Goal: Information Seeking & Learning: Learn about a topic

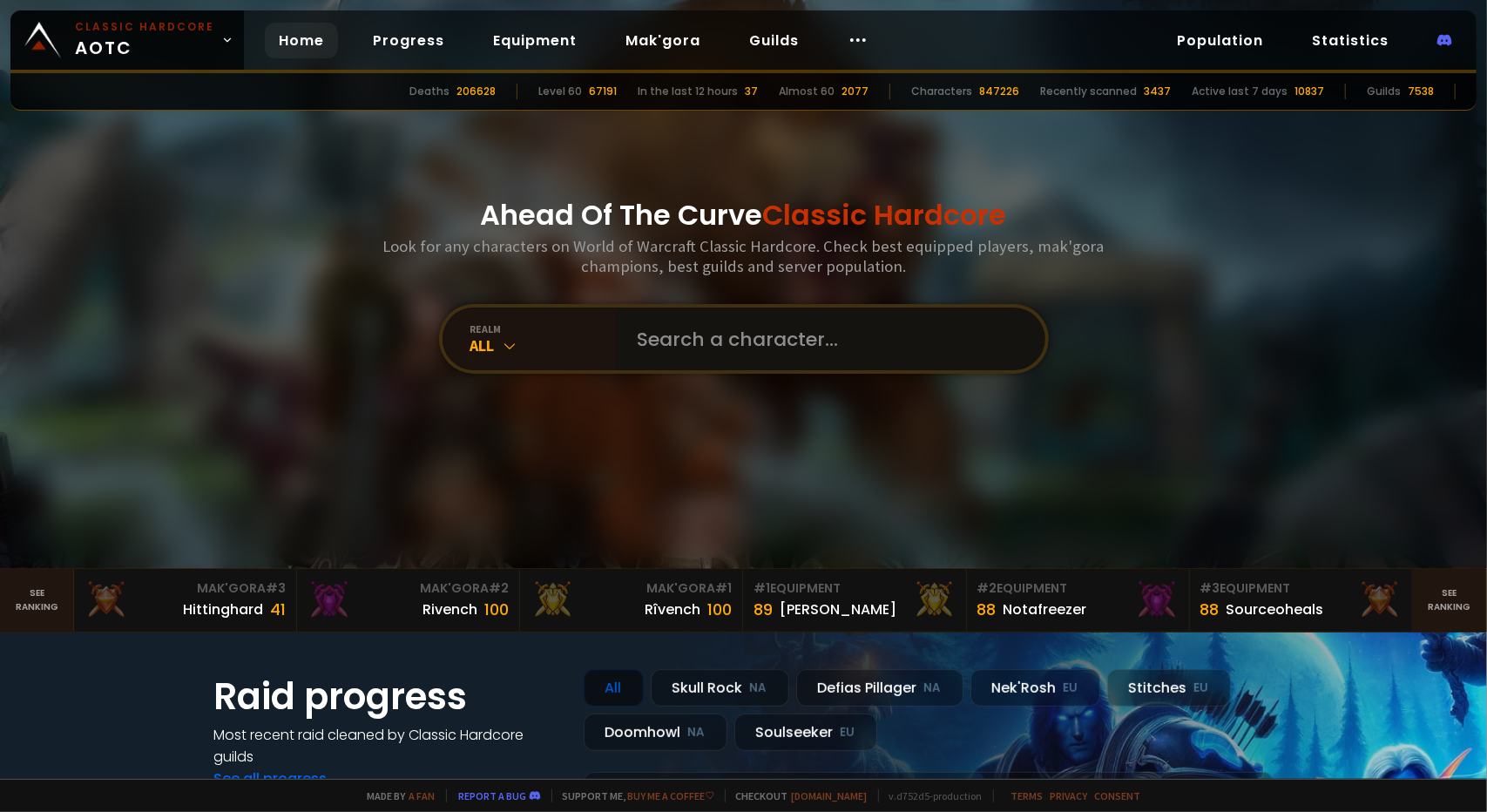
click at [760, 353] on input "text" at bounding box center [826, 338] width 397 height 62
type input "raidernation"
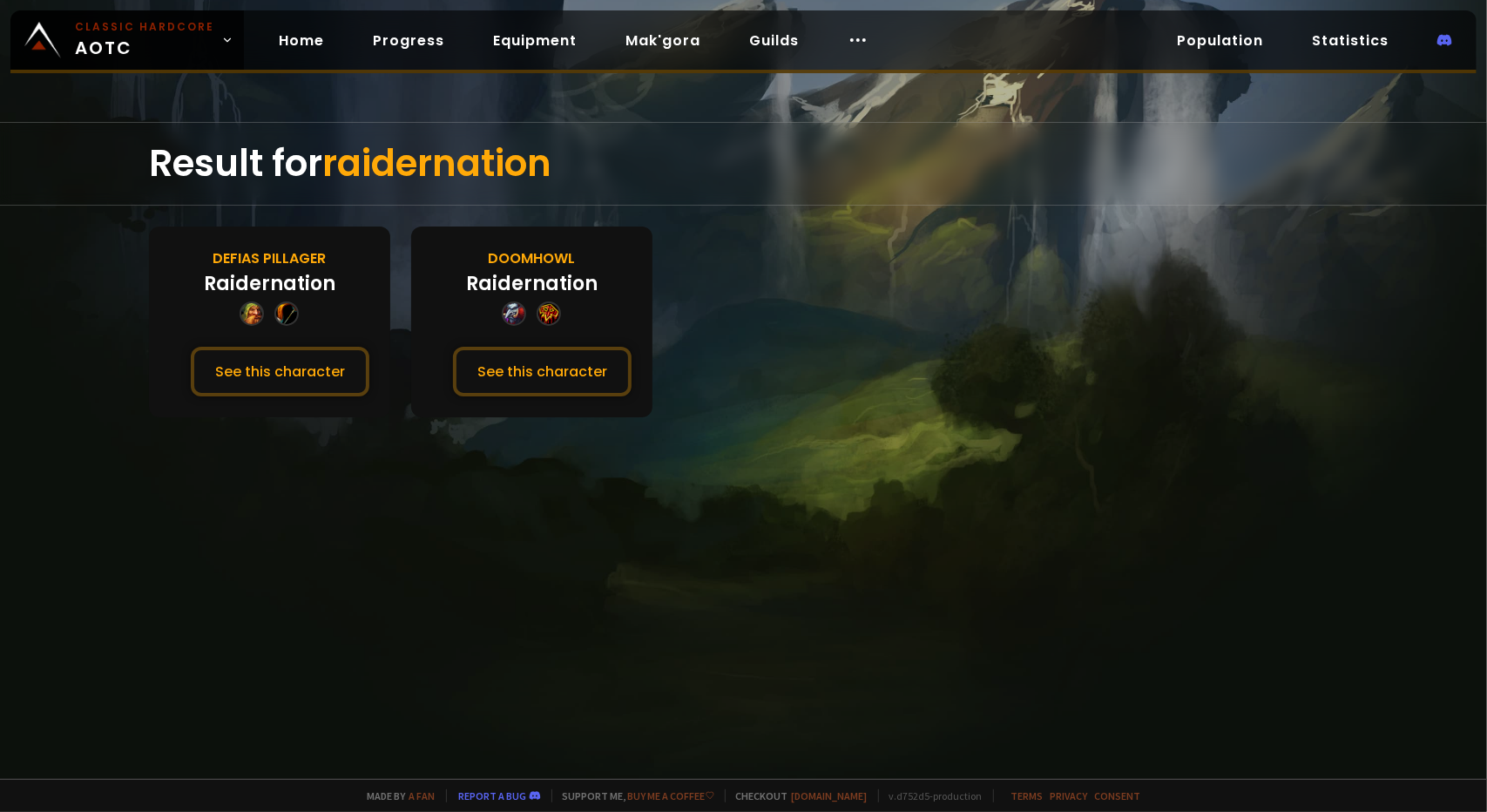
drag, startPoint x: 308, startPoint y: 365, endPoint x: 364, endPoint y: 258, distance: 120.8
click at [322, 245] on div "Defias Pillager Raidernation See this character" at bounding box center [269, 322] width 241 height 191
click at [587, 373] on button "See this character" at bounding box center [543, 371] width 179 height 49
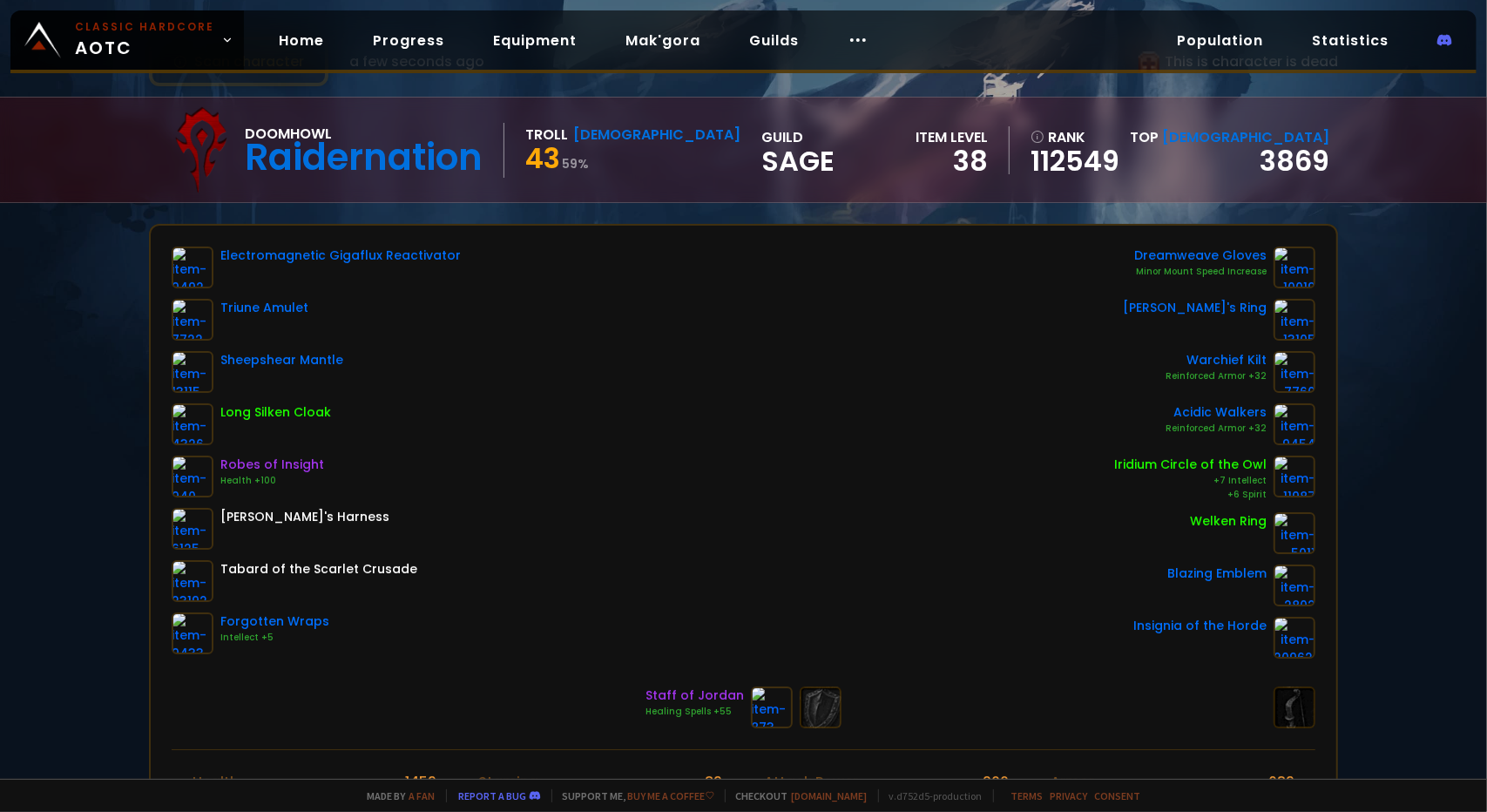
scroll to position [38, 0]
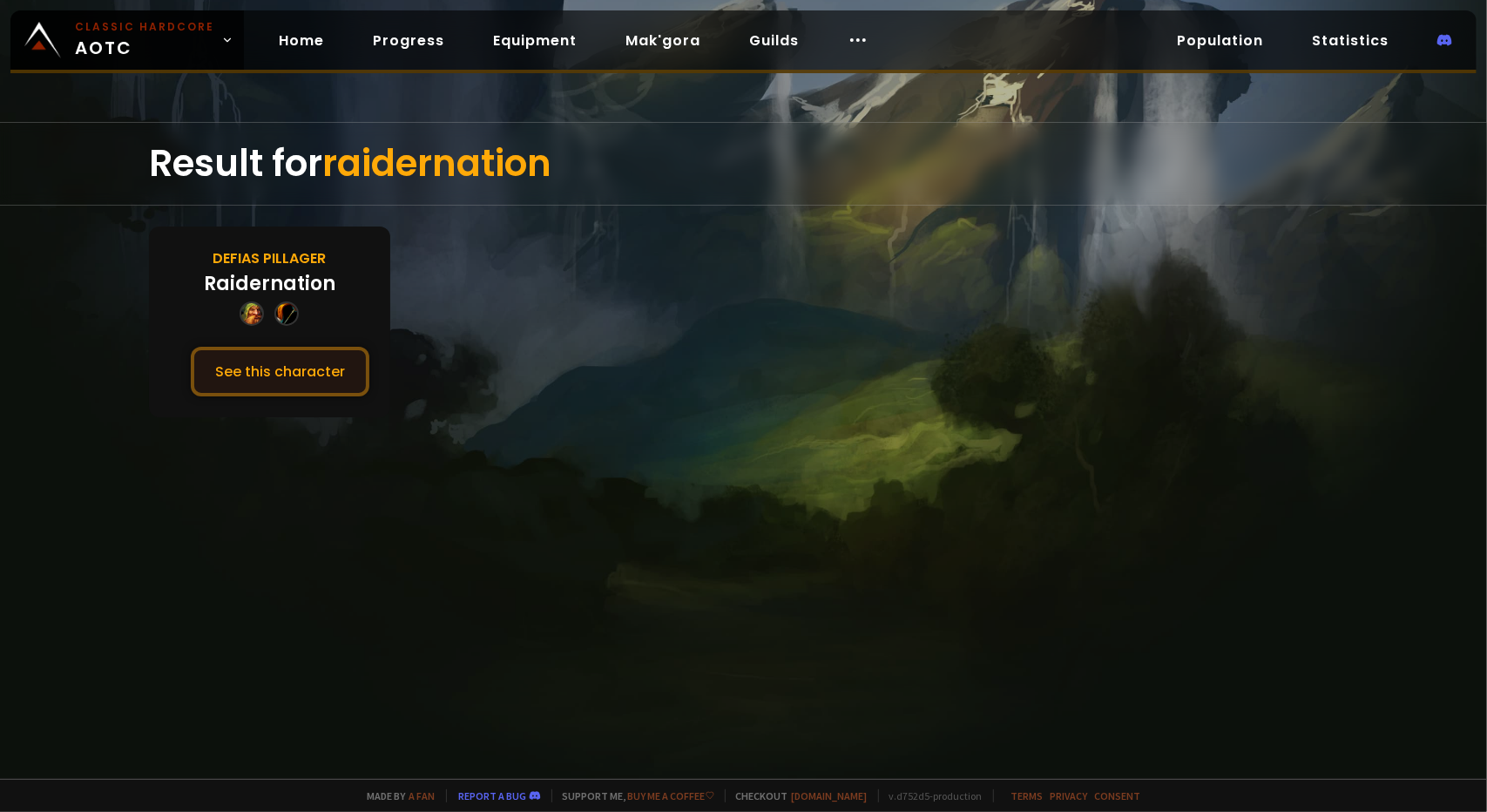
click at [284, 350] on button "See this character" at bounding box center [281, 371] width 179 height 49
click at [786, 49] on link "Guilds" at bounding box center [774, 40] width 77 height 35
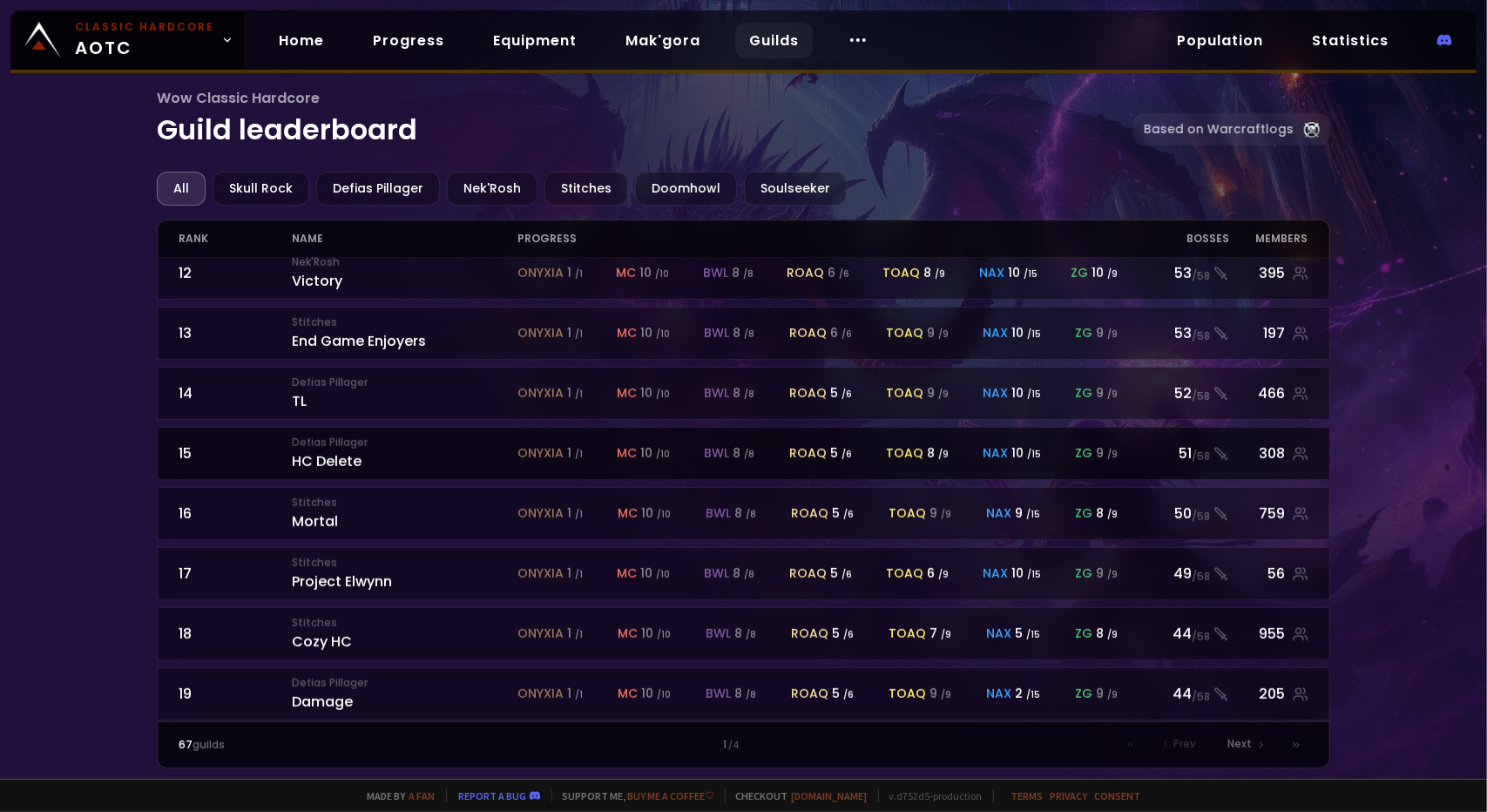
scroll to position [701, 0]
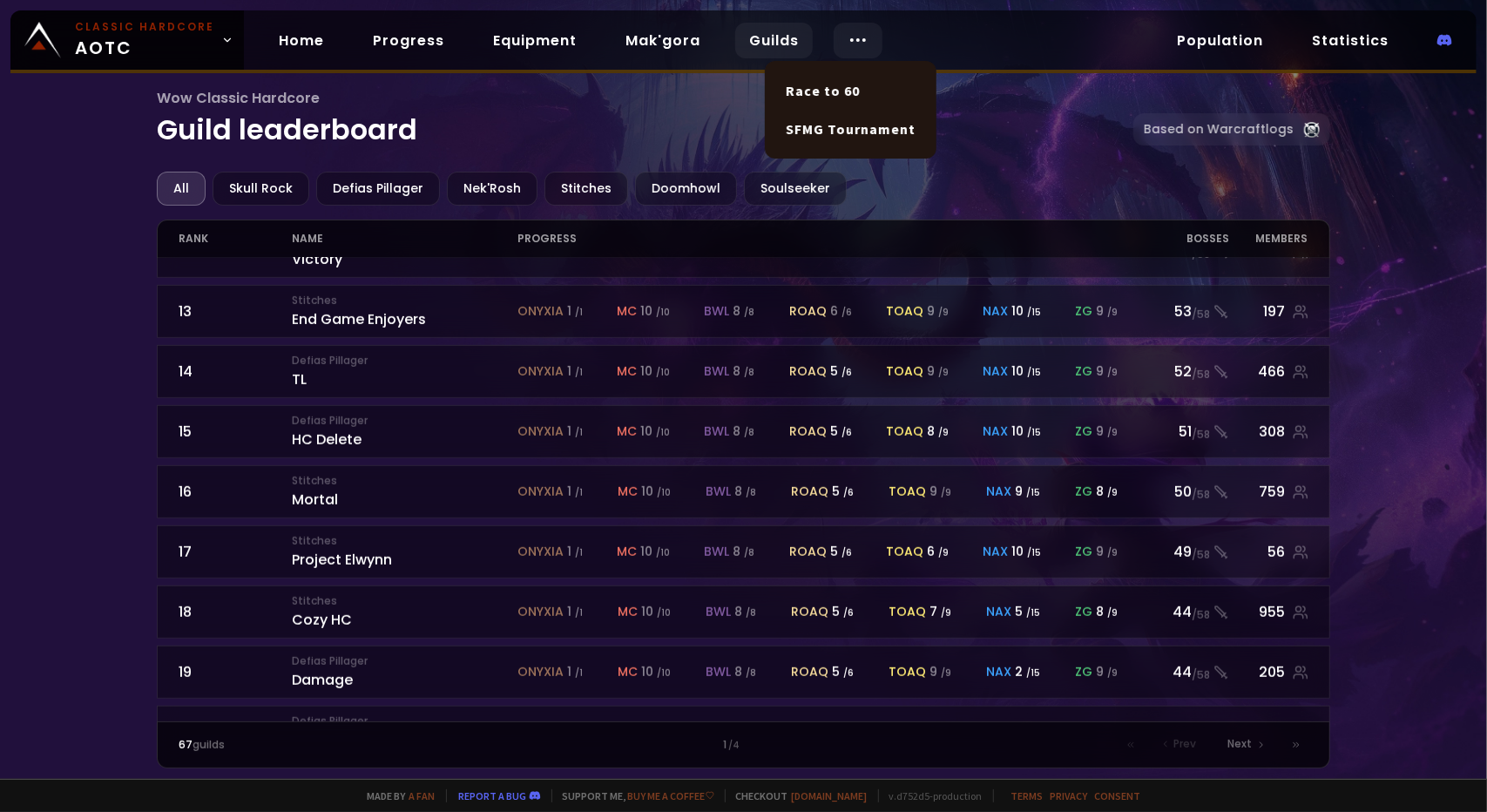
click at [848, 43] on icon at bounding box center [858, 40] width 21 height 21
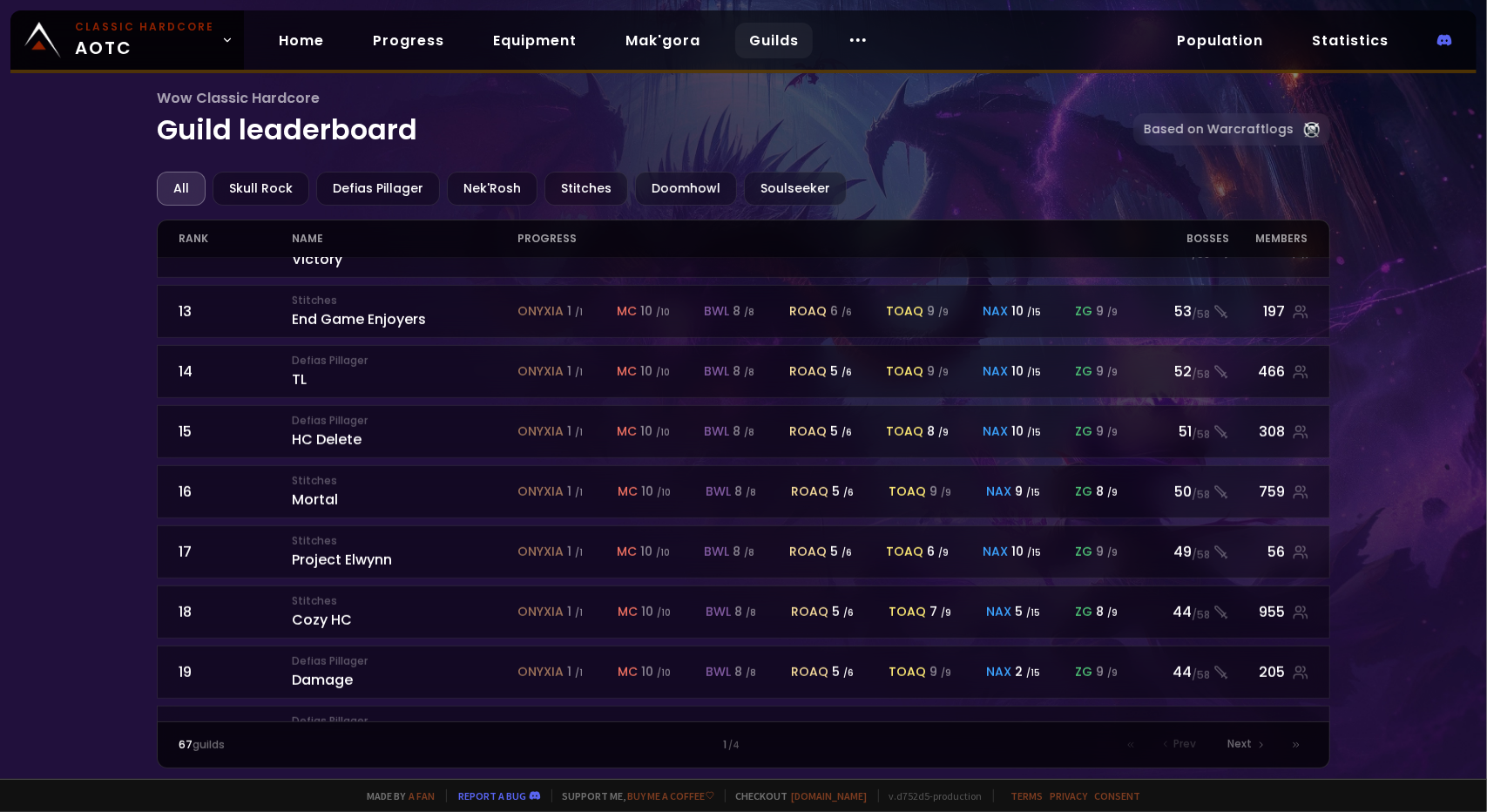
click at [555, 114] on h1 "Wow Classic Hardcore Guild leaderboard" at bounding box center [644, 118] width 975 height 63
click at [1232, 747] on span "Next" at bounding box center [1240, 743] width 24 height 16
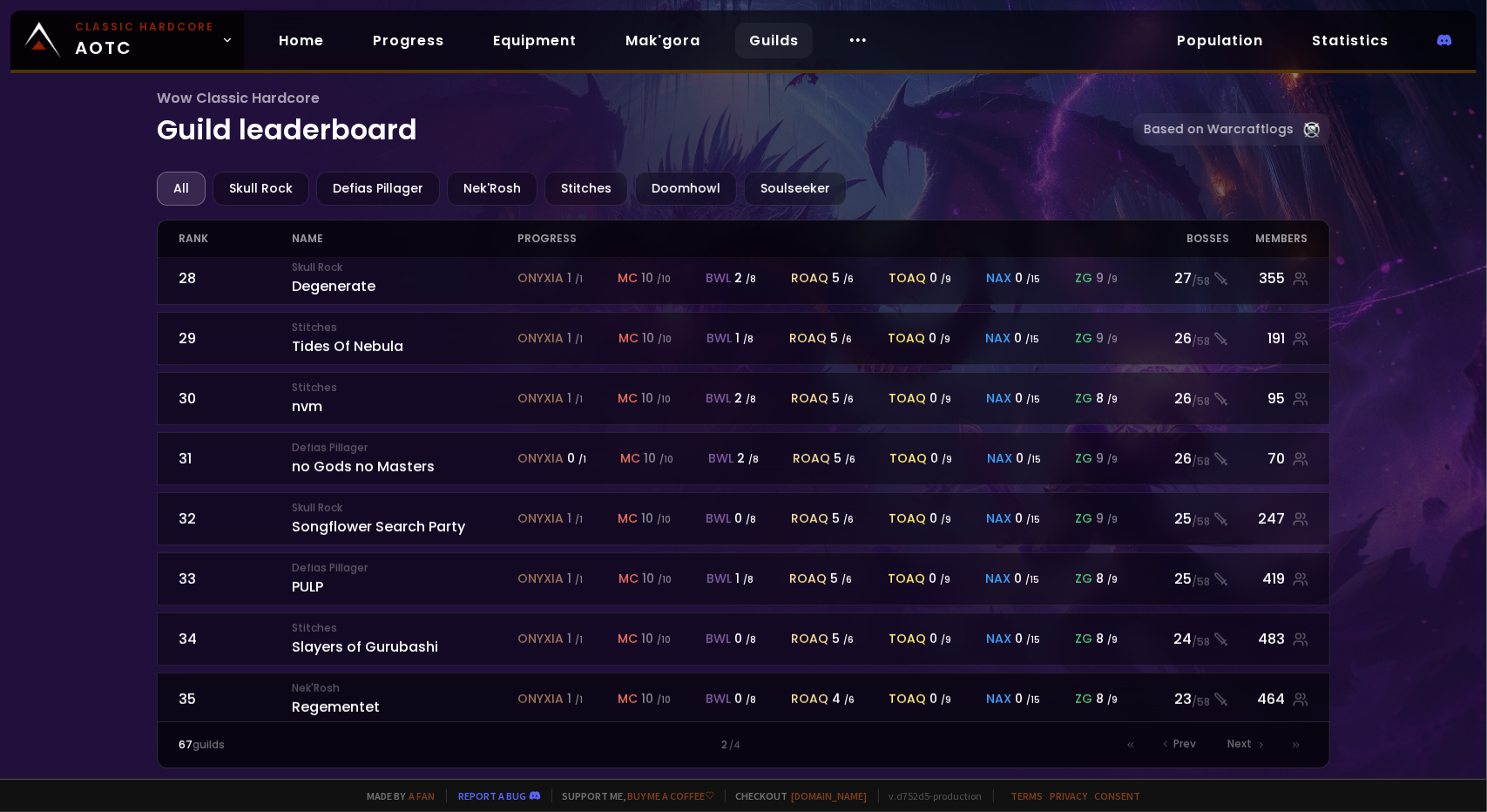
scroll to position [701, 0]
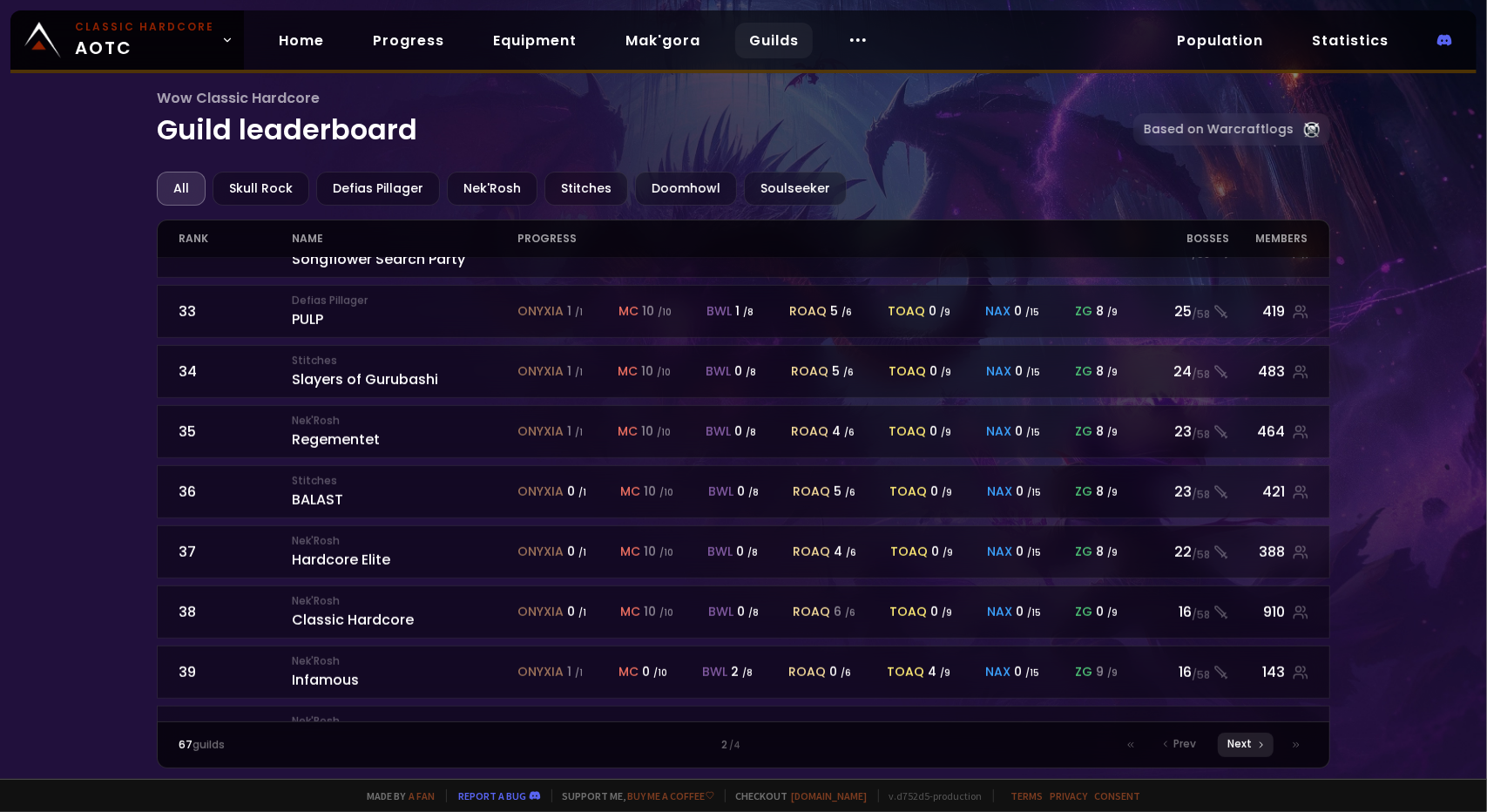
click at [1249, 753] on div "Next" at bounding box center [1246, 745] width 56 height 24
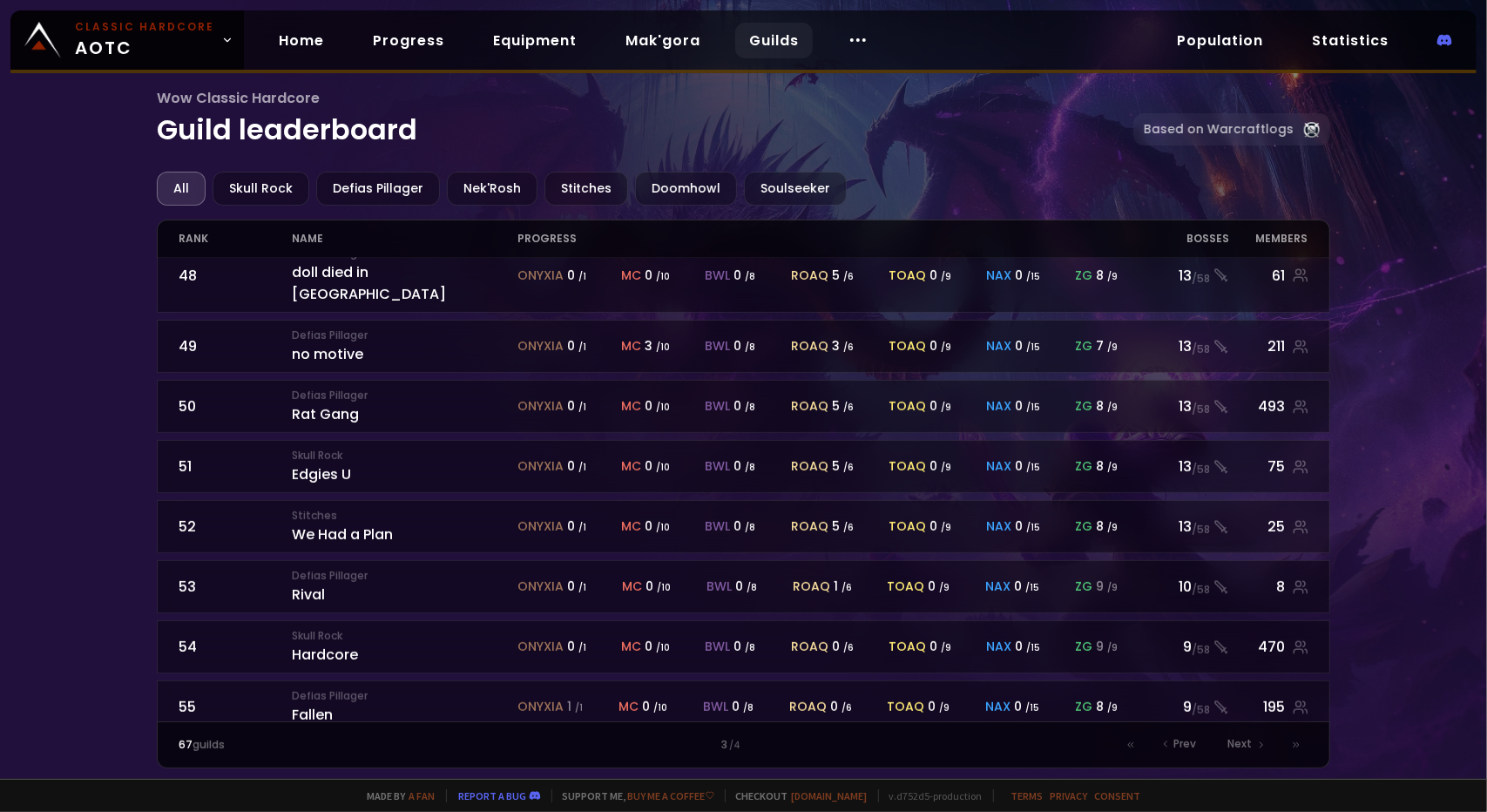
scroll to position [440, 0]
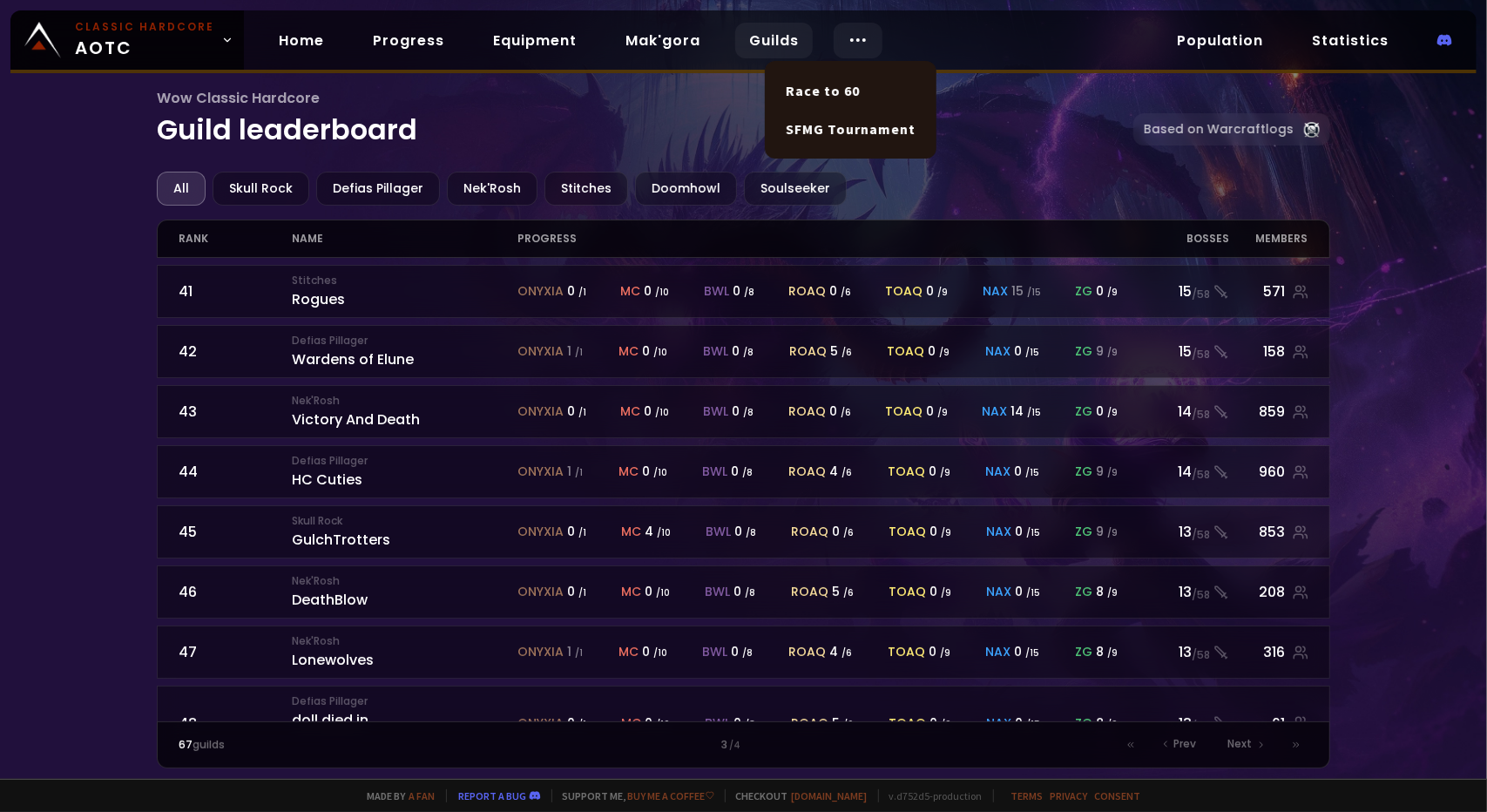
click at [842, 47] on body "Classic Hardcore AOTC Home Progress Equipment Mak'gora Guilds Population Statis…" at bounding box center [743, 406] width 1487 height 812
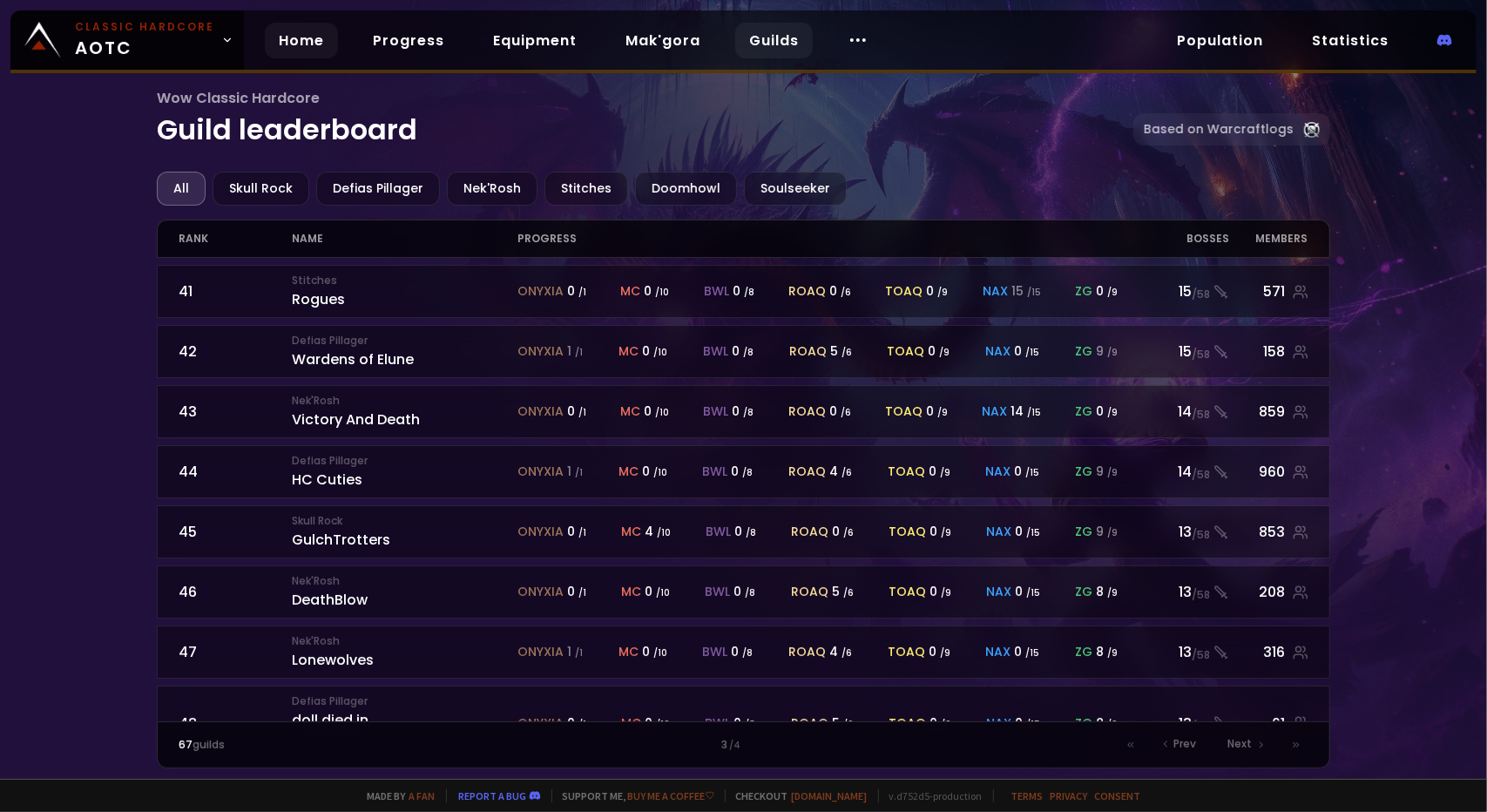
click at [323, 43] on link "Home" at bounding box center [301, 40] width 73 height 35
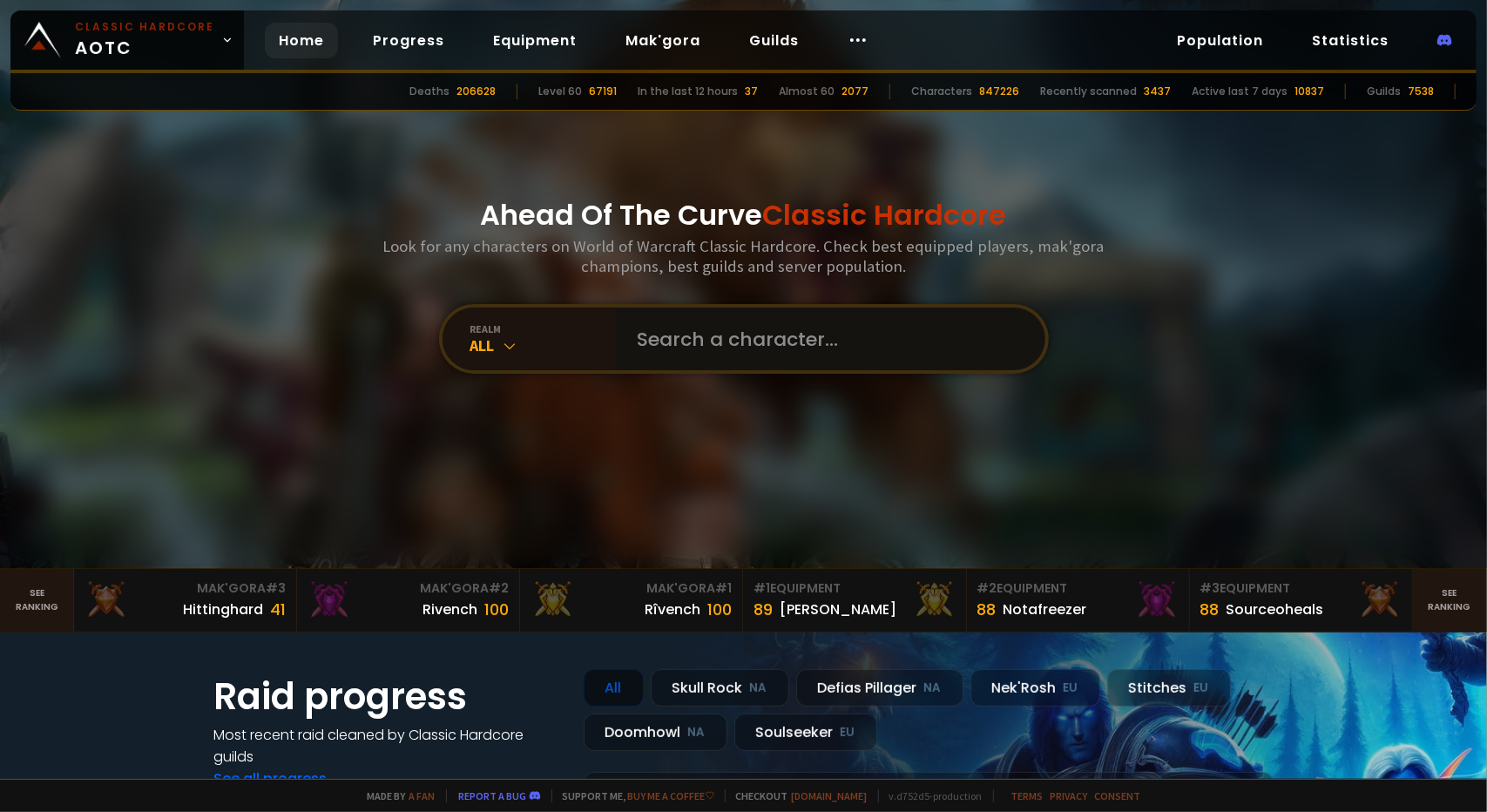
click at [690, 337] on input "text" at bounding box center [826, 338] width 397 height 62
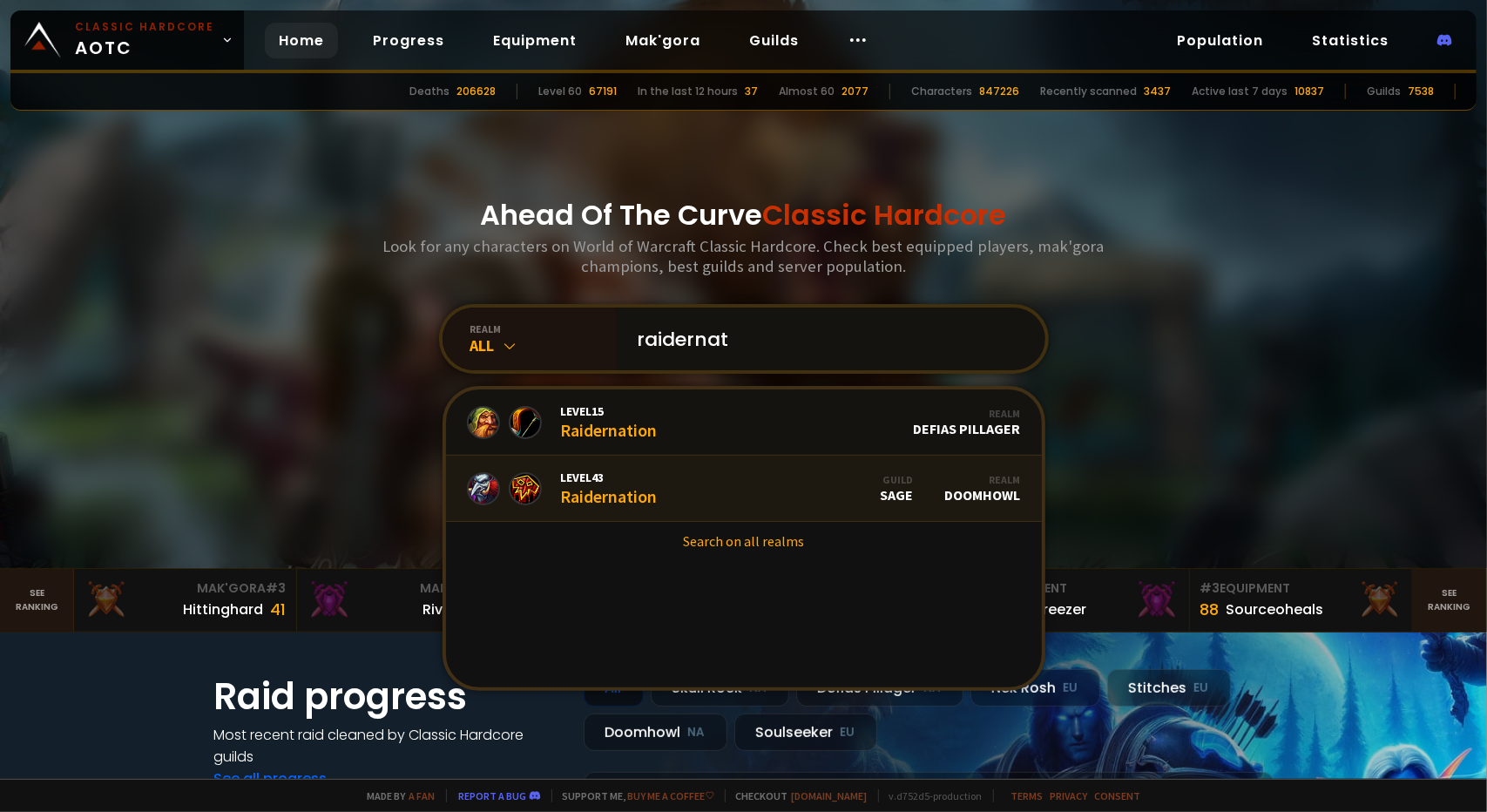
type input "raidernat"
click at [700, 485] on link "Level 43 Raidernation Guild Sage Realm Doomhowl" at bounding box center [743, 489] width 596 height 66
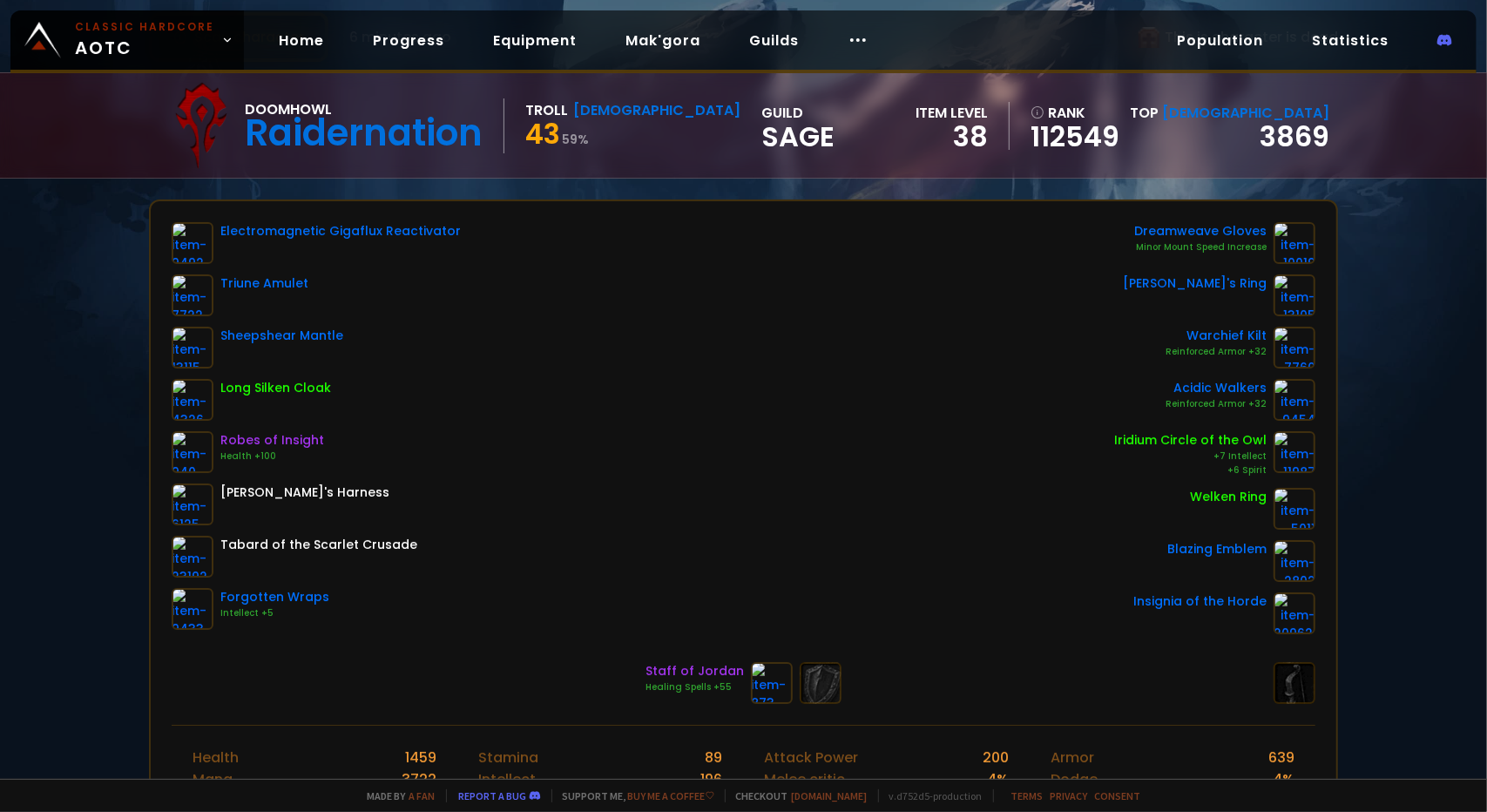
scroll to position [38, 0]
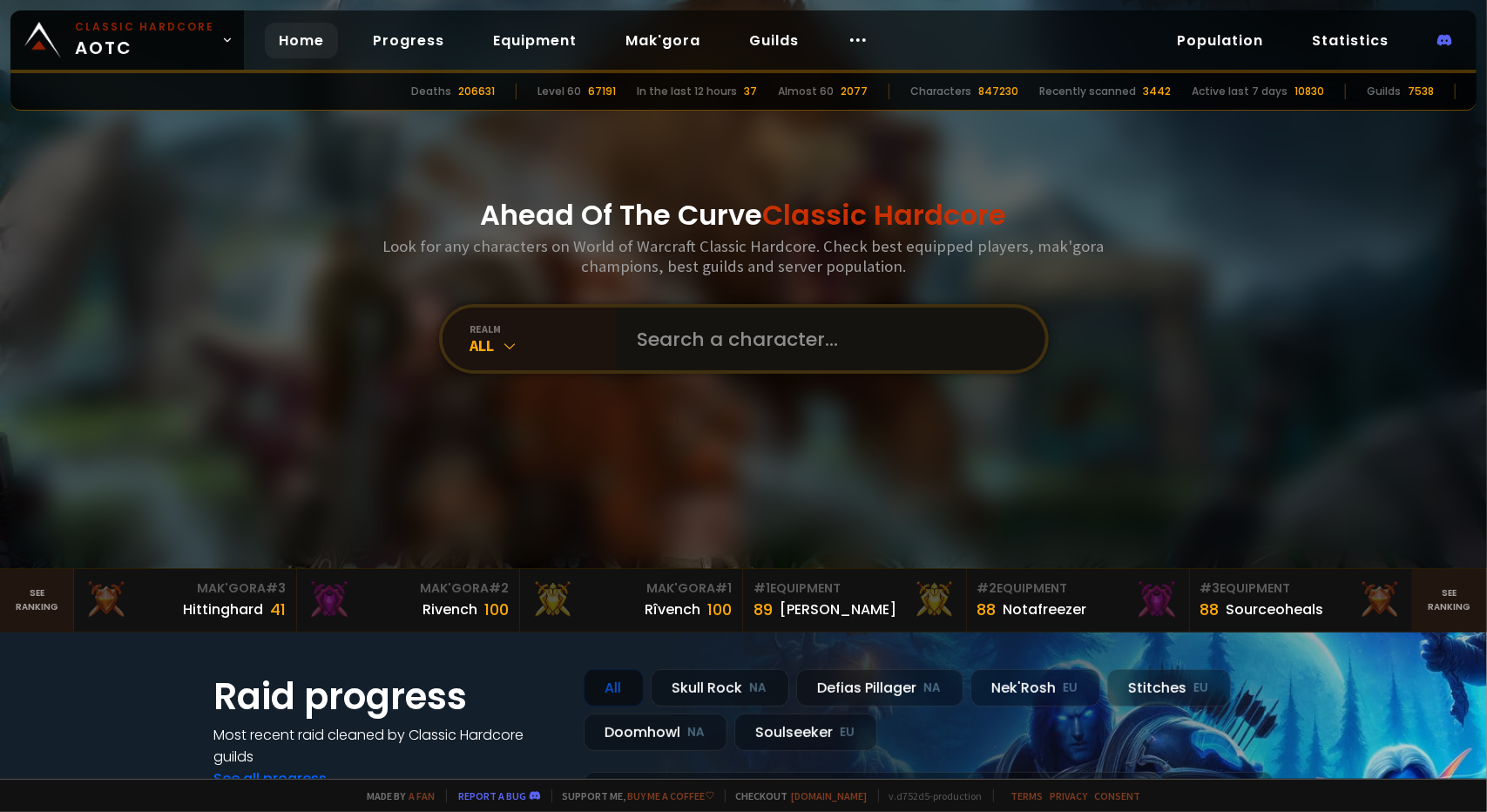
click at [656, 356] on input "text" at bounding box center [826, 338] width 397 height 62
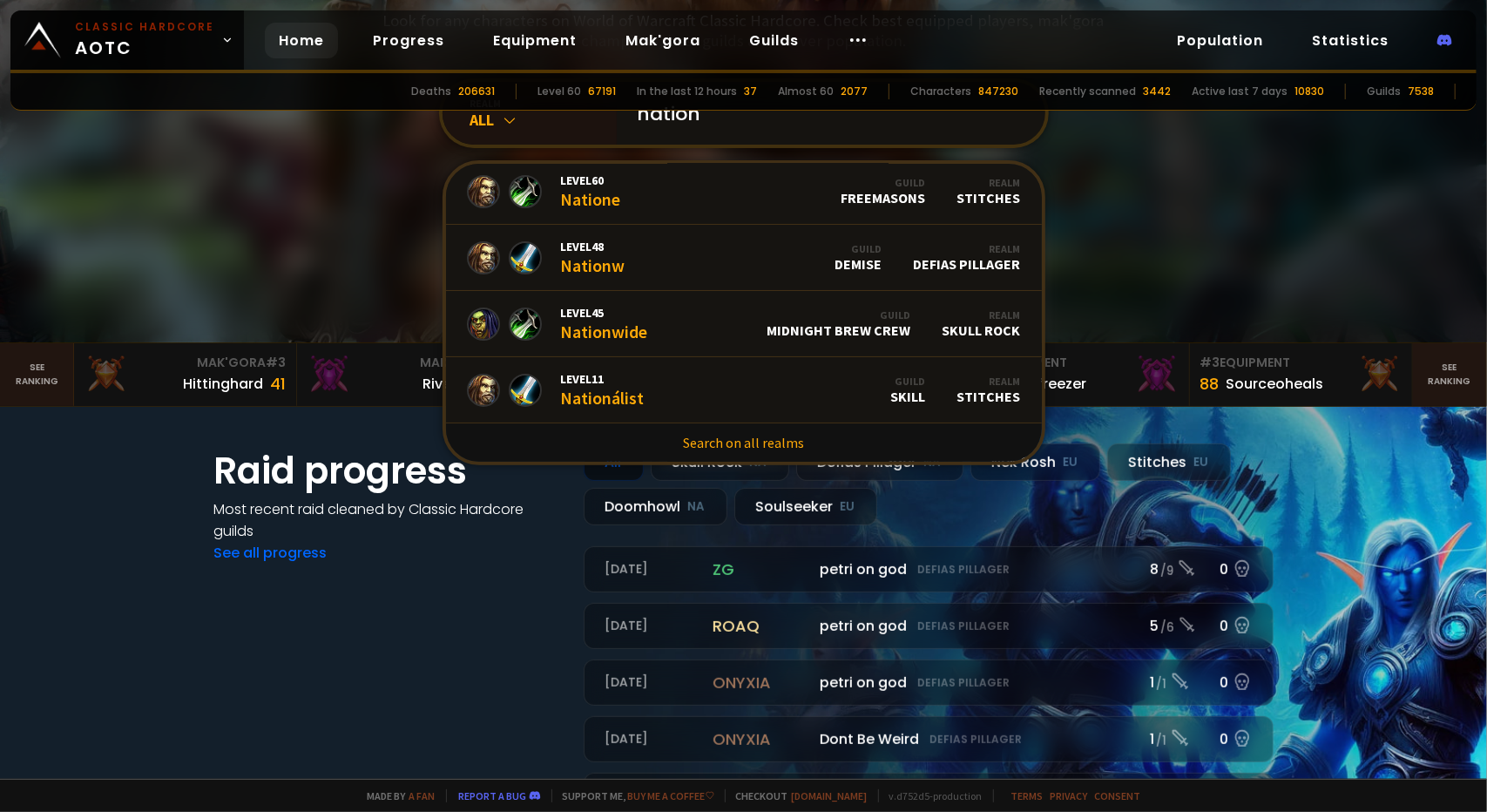
scroll to position [87, 0]
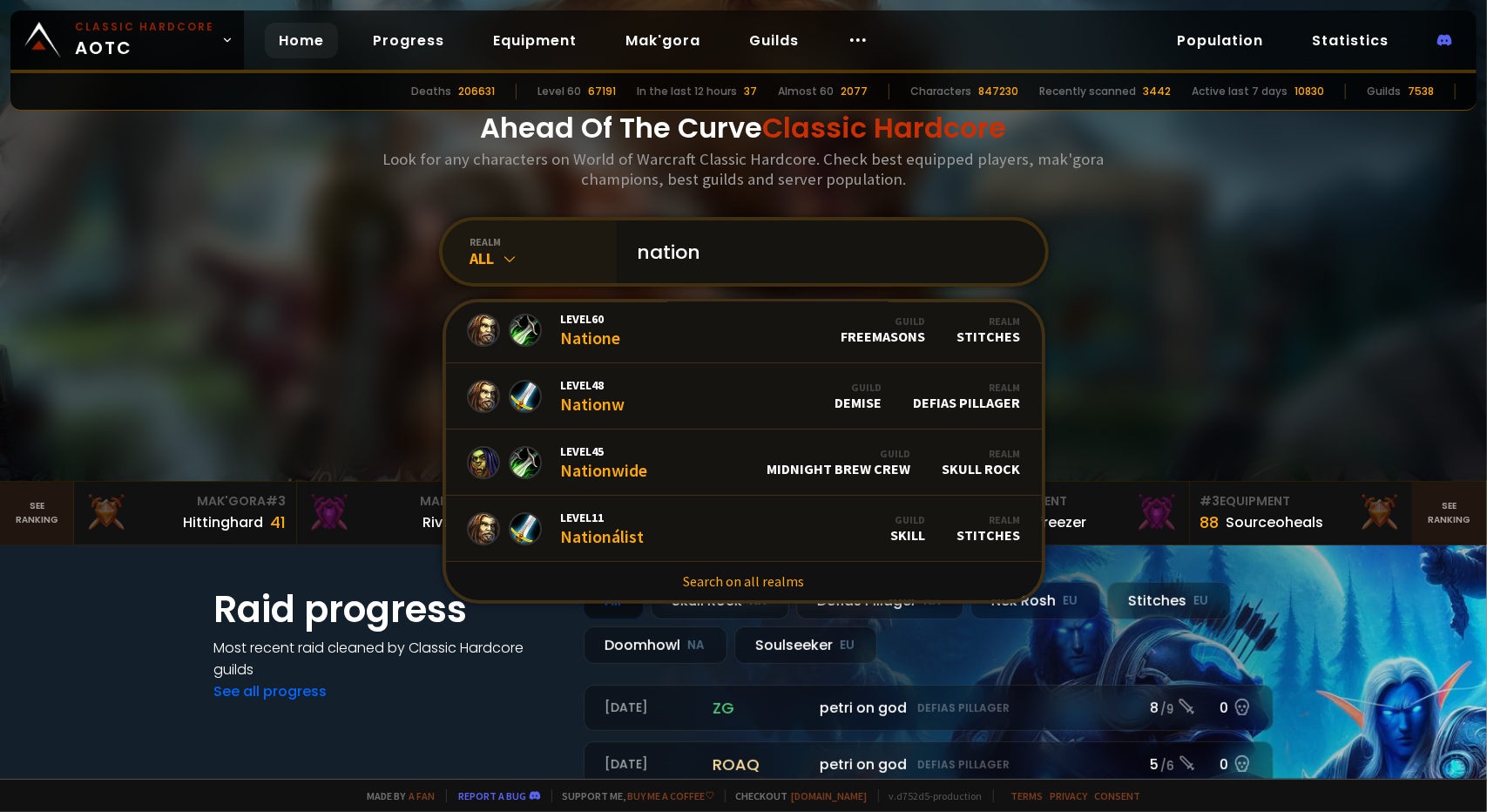
type input "nation"
click at [494, 260] on div "All" at bounding box center [544, 257] width 146 height 20
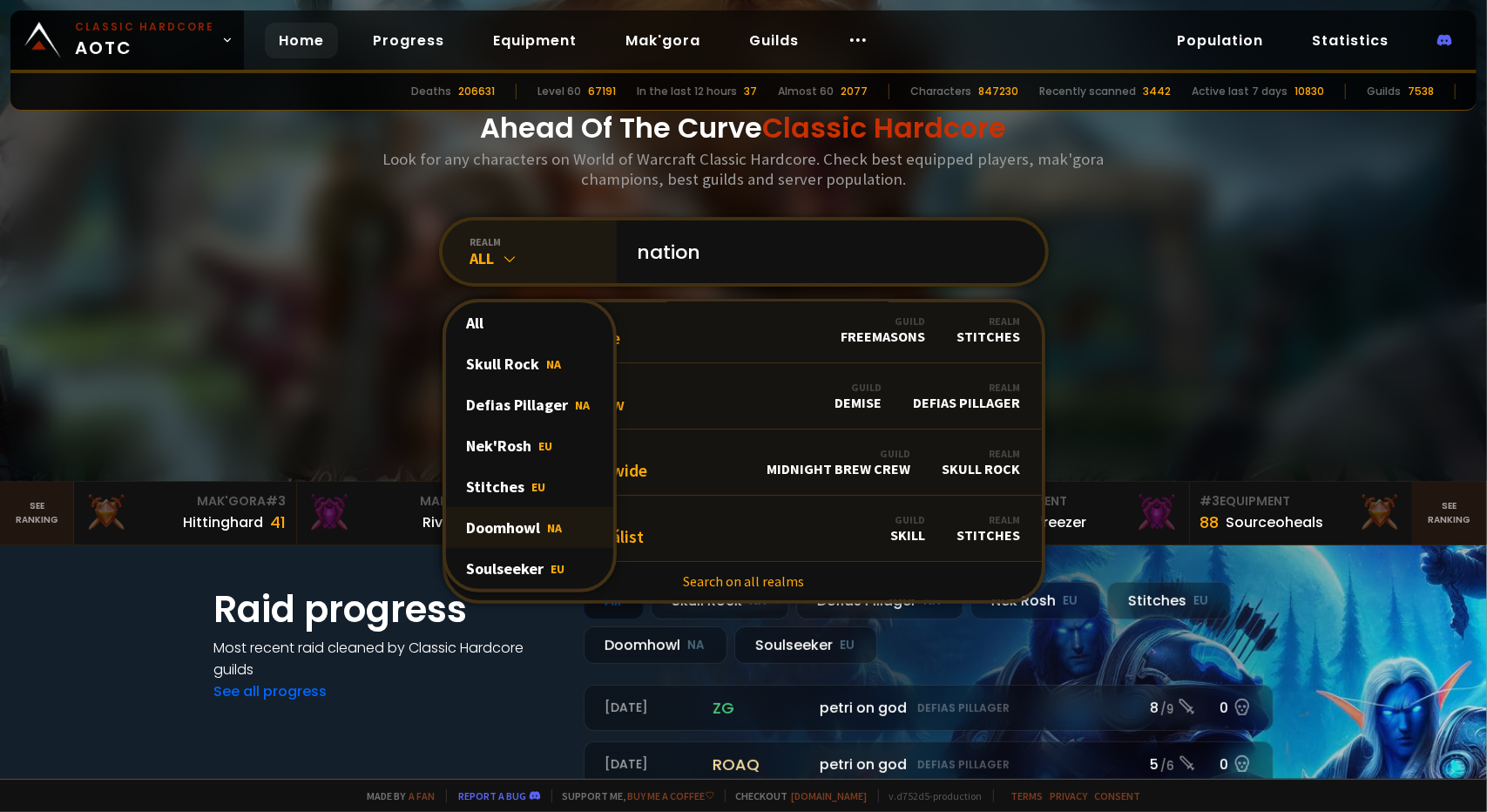
click at [511, 529] on div "Doomhowl NA" at bounding box center [529, 528] width 167 height 41
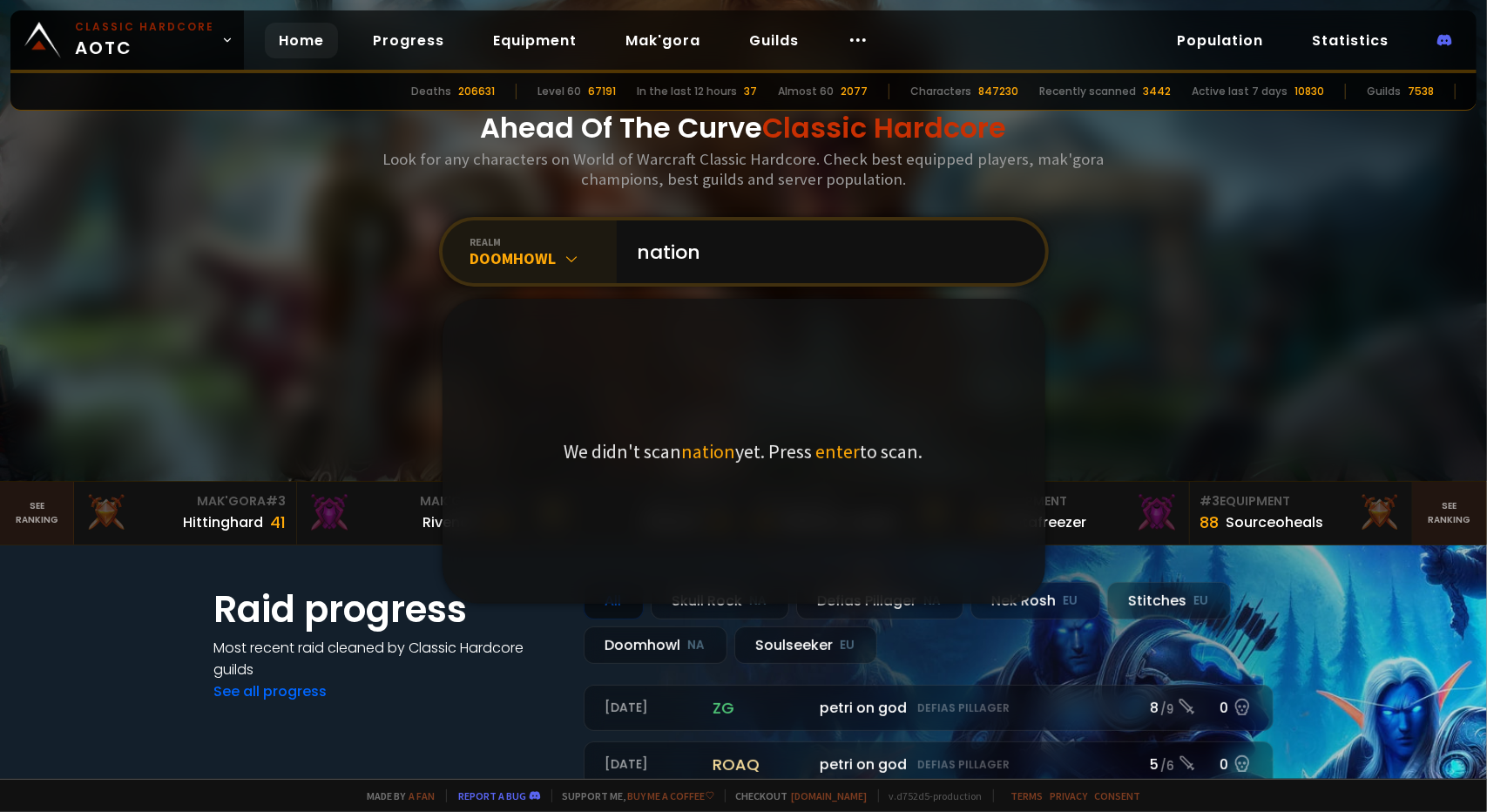
scroll to position [0, 0]
click at [816, 254] on input "nation" at bounding box center [826, 251] width 397 height 62
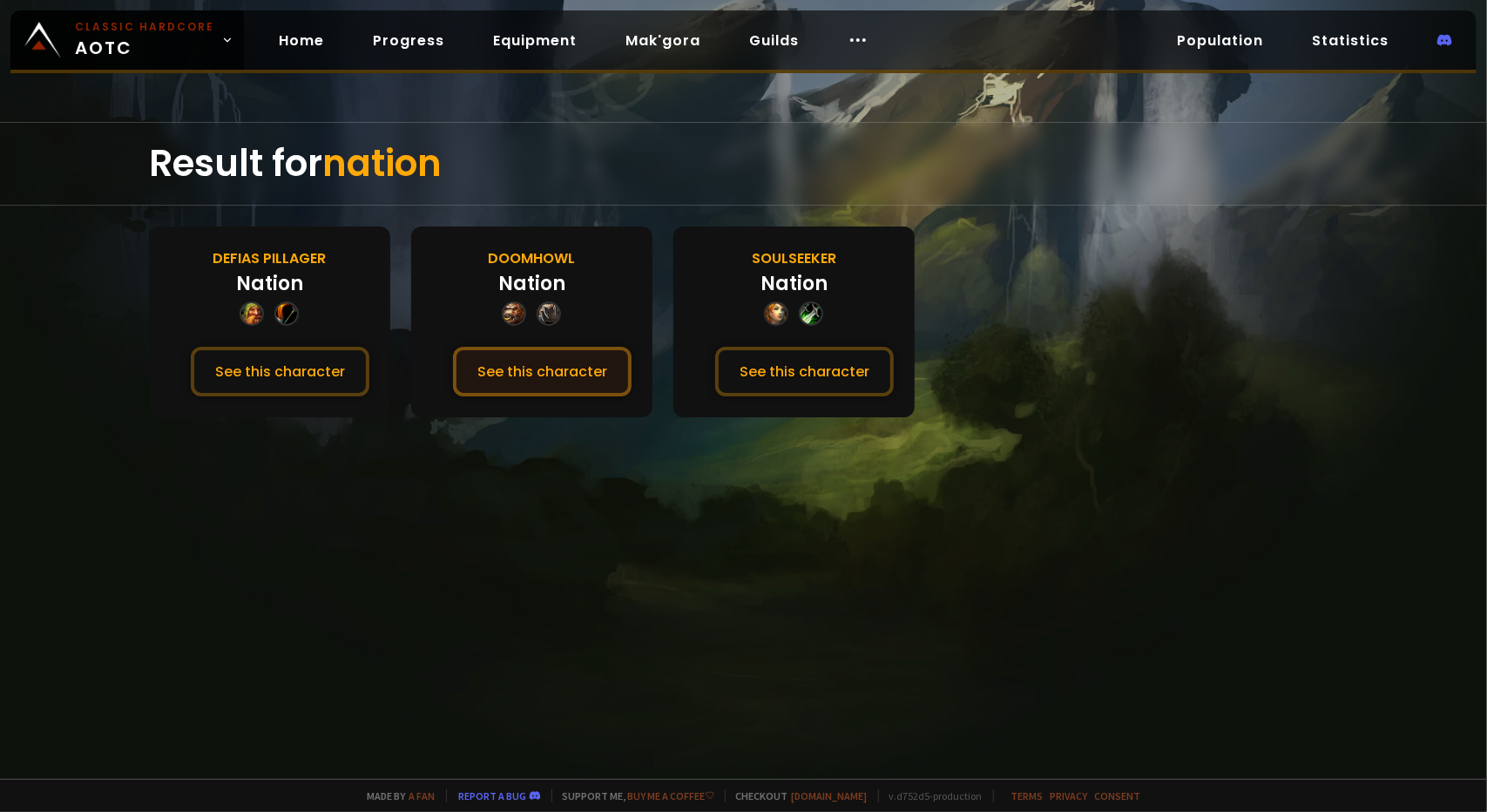
click at [533, 374] on button "See this character" at bounding box center [543, 371] width 179 height 49
